Goal: Task Accomplishment & Management: Complete application form

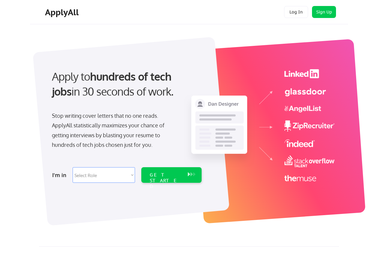
click at [120, 168] on select "Select Role Software Engineering Product Management Customer Success Sales UI/U…" at bounding box center [104, 175] width 62 height 16
select select ""engineering""
click at [73, 167] on select "Select Role Software Engineering Product Management Customer Success Sales UI/U…" at bounding box center [104, 175] width 62 height 16
select select ""engineering""
click at [161, 173] on div "GET STARTED" at bounding box center [166, 180] width 32 height 17
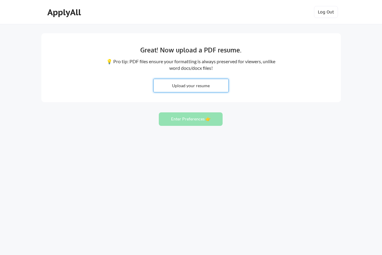
click at [222, 82] on input "file" at bounding box center [191, 85] width 75 height 13
type input "C:\fakepath\ArsalanNajeeb_Resume.pdf"
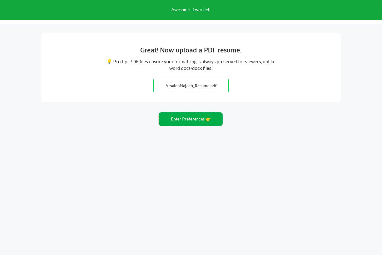
click at [204, 119] on button "Enter Preferences 👉" at bounding box center [191, 118] width 64 height 13
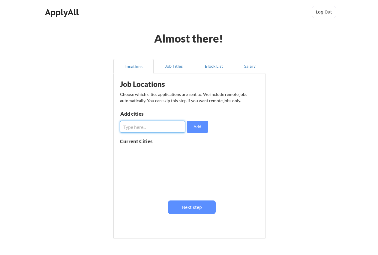
click at [172, 131] on input "input" at bounding box center [152, 127] width 65 height 12
type input "[GEOGRAPHIC_DATA]"
click at [193, 126] on button "Add" at bounding box center [197, 127] width 21 height 12
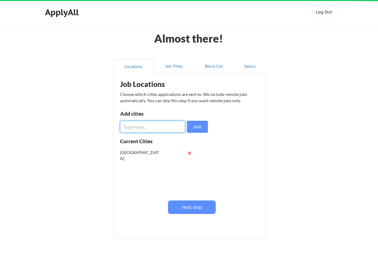
click at [162, 127] on input "input" at bounding box center [152, 127] width 65 height 12
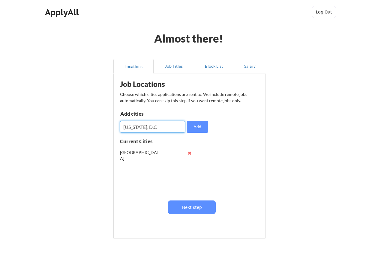
type input "[US_STATE], D.C"
click at [198, 128] on button "Add" at bounding box center [197, 127] width 21 height 12
click at [162, 128] on input "input" at bounding box center [152, 127] width 65 height 12
type input "[US_STATE]"
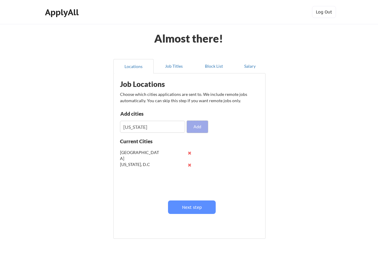
click at [200, 125] on button "Add" at bounding box center [197, 127] width 21 height 12
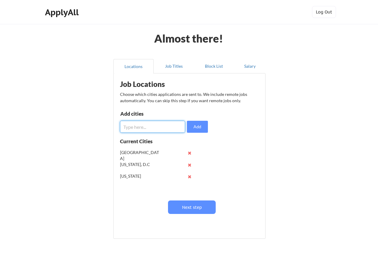
click at [161, 125] on input "input" at bounding box center [152, 127] width 65 height 12
type input "[US_STATE]"
click at [197, 123] on button "Add" at bounding box center [197, 127] width 21 height 12
click at [158, 126] on input "input" at bounding box center [152, 127] width 65 height 12
type input "[GEOGRAPHIC_DATA]"
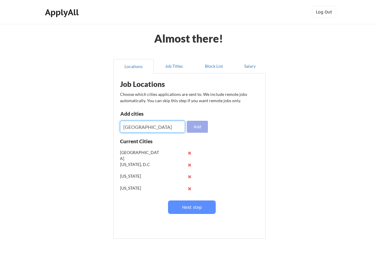
click at [192, 132] on button "Add" at bounding box center [197, 127] width 21 height 12
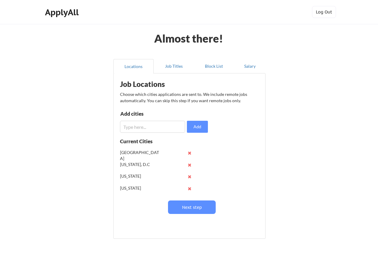
scroll to position [24, 0]
click at [189, 176] on button at bounding box center [189, 176] width 4 height 4
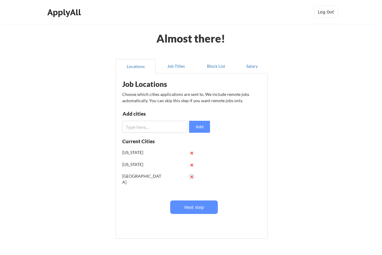
scroll to position [0, 0]
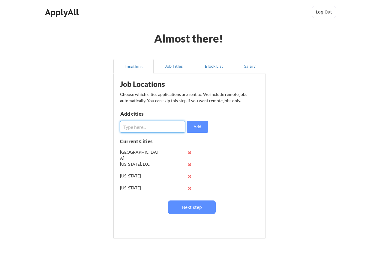
click at [146, 131] on input "input" at bounding box center [152, 127] width 65 height 12
type input "[GEOGRAPHIC_DATA]"
click at [188, 128] on button "Add" at bounding box center [197, 127] width 21 height 12
click at [170, 126] on input "input" at bounding box center [152, 127] width 65 height 12
click at [197, 213] on button "Next step" at bounding box center [192, 206] width 48 height 13
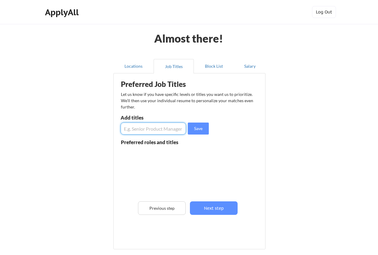
click at [164, 129] on input "input" at bounding box center [152, 129] width 65 height 12
type input "Software Engineer"
click at [164, 129] on input "input" at bounding box center [152, 129] width 65 height 12
type input "Senior Software Engineer"
click at [152, 123] on input "input" at bounding box center [152, 129] width 65 height 12
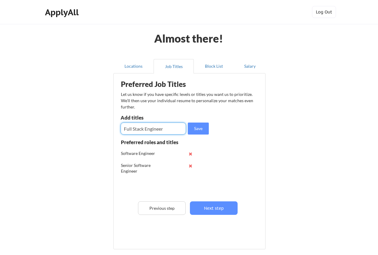
type input "Full Stack Engineer"
click at [148, 132] on input "input" at bounding box center [152, 129] width 65 height 12
type input "Full-Stack Engineer"
click at [145, 131] on input "input" at bounding box center [152, 129] width 65 height 12
type input "Backend Engineer"
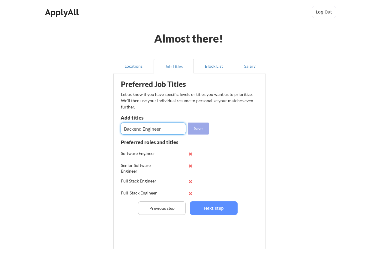
click at [207, 128] on button "Save" at bounding box center [198, 129] width 21 height 12
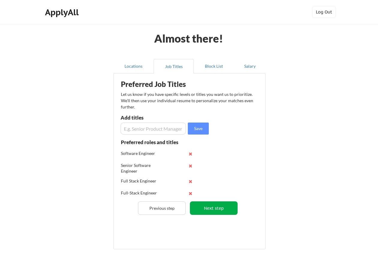
click at [206, 210] on button "Next step" at bounding box center [214, 207] width 48 height 13
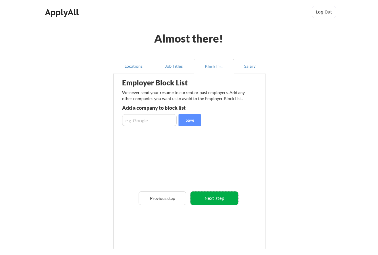
click at [213, 200] on button "Next step" at bounding box center [214, 197] width 48 height 13
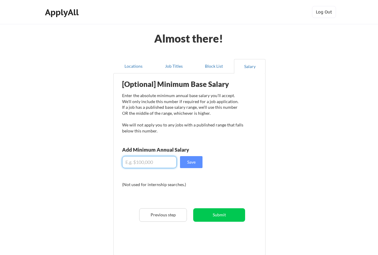
click at [171, 162] on input "input" at bounding box center [149, 162] width 55 height 12
type input "$88,000"
click at [194, 162] on button "Save" at bounding box center [191, 162] width 22 height 12
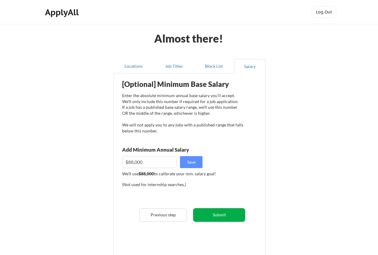
click at [207, 215] on button "Submit" at bounding box center [219, 214] width 52 height 13
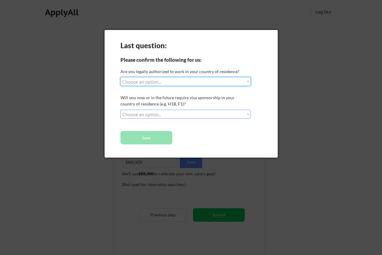
click at [180, 83] on select "Choose an option... Yes, I am a [DEMOGRAPHIC_DATA] Citizen Yes, I am a [DEMOGRA…" at bounding box center [185, 81] width 130 height 9
select select ""yes__i_am_here_on_a_visa__h1b__opt__etc__""
click at [120, 77] on select "Choose an option... Yes, I am a [DEMOGRAPHIC_DATA] Citizen Yes, I am a [DEMOGRA…" at bounding box center [185, 81] width 130 height 9
click at [173, 114] on select "Choose an option... No, I will not need sponsorship Yes, I will need sponsorship" at bounding box center [185, 114] width 130 height 9
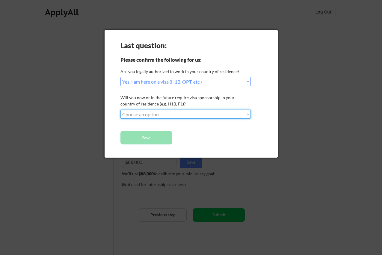
select select ""yes__i_will_need_sponsorship""
click at [120, 110] on select "Choose an option... No, I will not need sponsorship Yes, I will need sponsorship" at bounding box center [185, 114] width 130 height 9
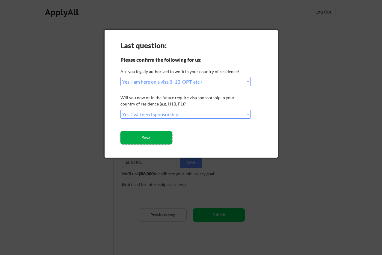
click at [161, 139] on button "Save" at bounding box center [146, 137] width 52 height 13
